Goal: Information Seeking & Learning: Learn about a topic

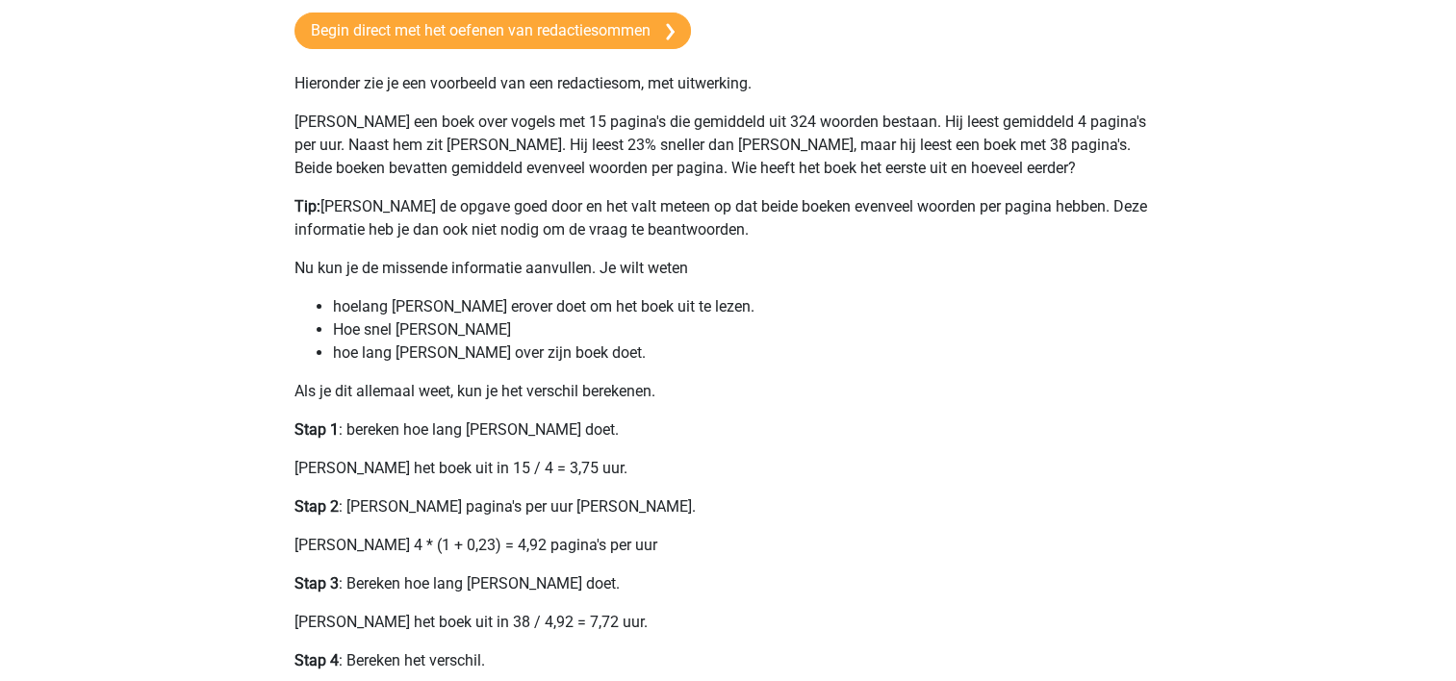
scroll to position [192, 0]
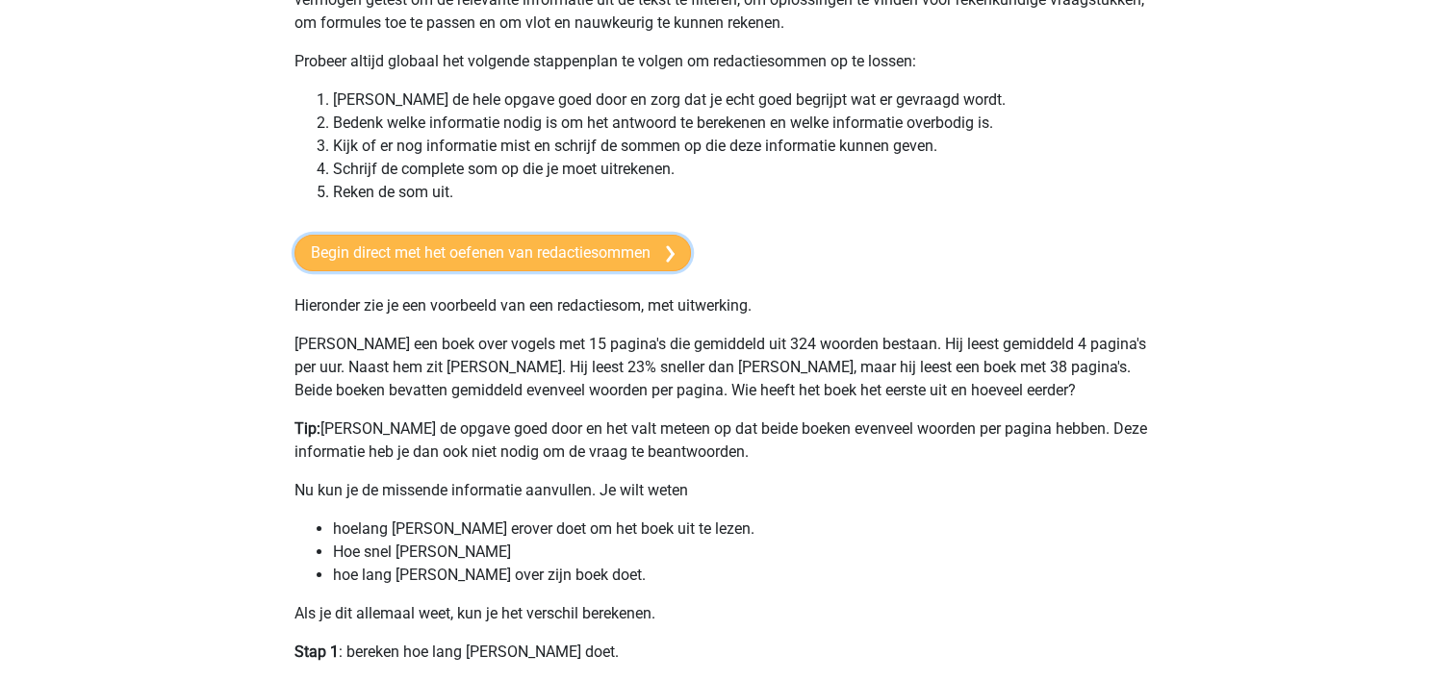
click at [480, 257] on link "Begin direct met het oefenen van redactiesommen" at bounding box center [492, 253] width 397 height 37
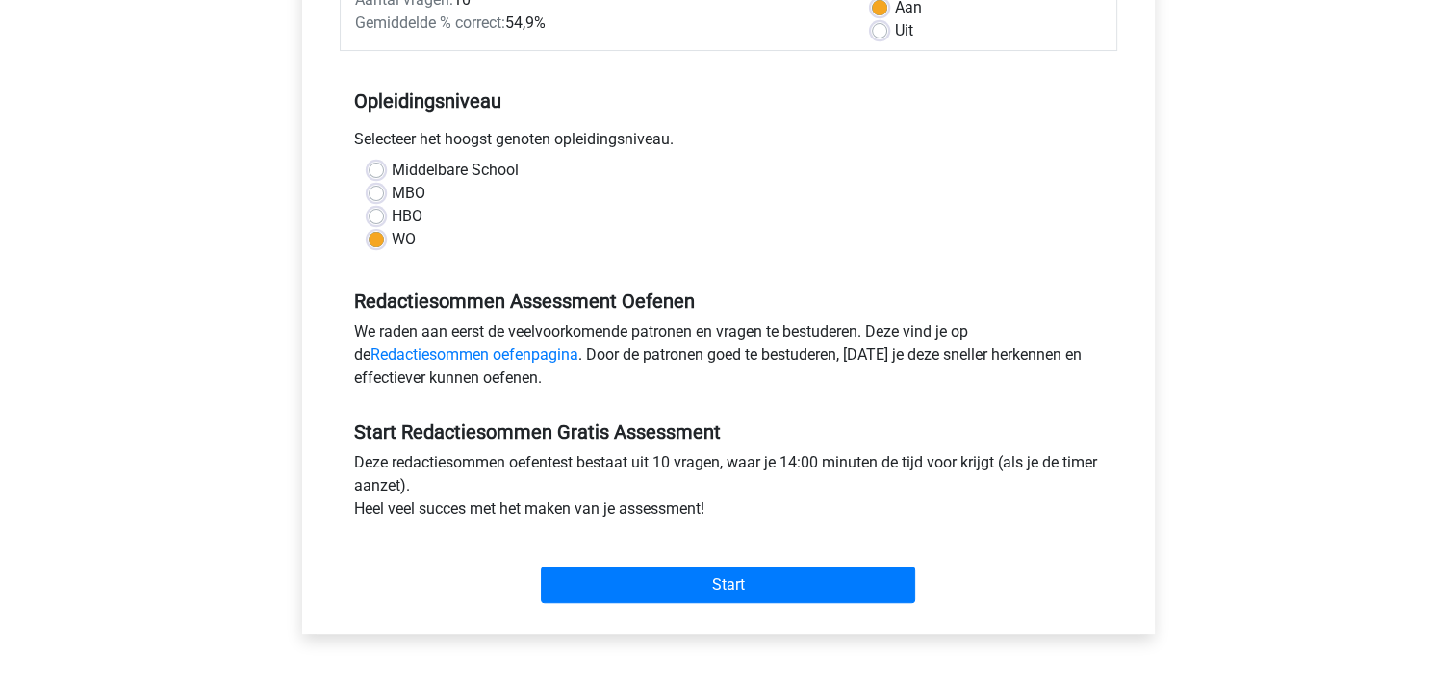
scroll to position [577, 0]
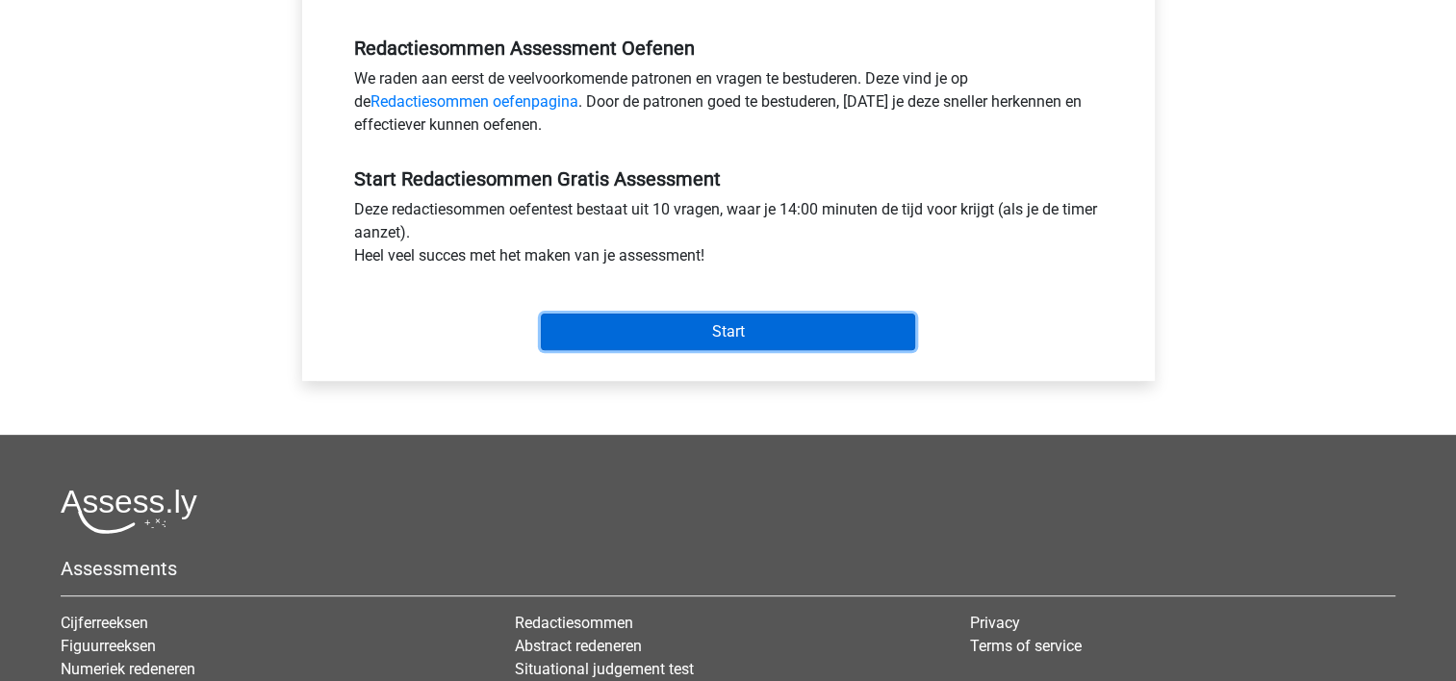
click at [624, 331] on input "Start" at bounding box center [728, 332] width 374 height 37
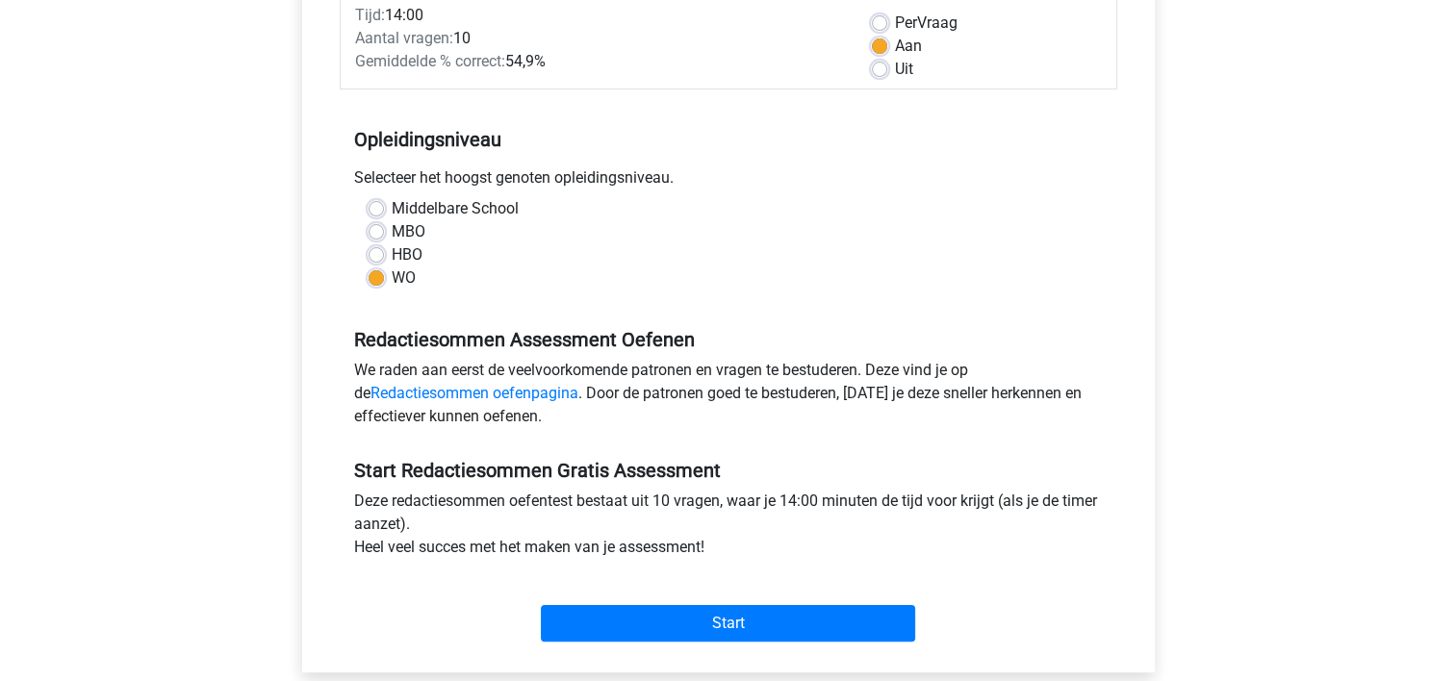
scroll to position [289, 0]
